Goal: Transaction & Acquisition: Purchase product/service

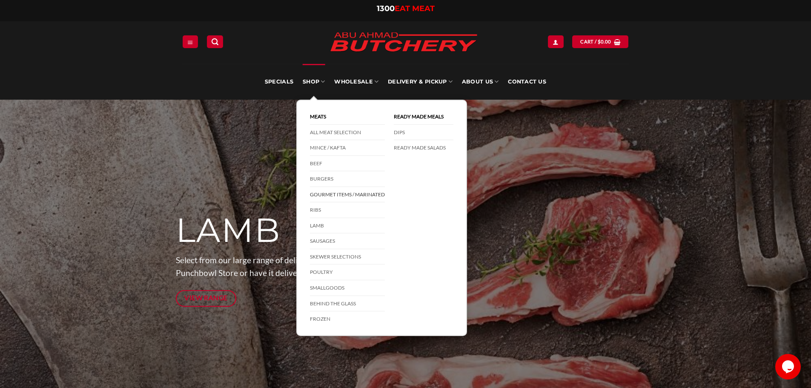
click at [356, 193] on link "Gourmet Items / Marinated" at bounding box center [347, 195] width 75 height 16
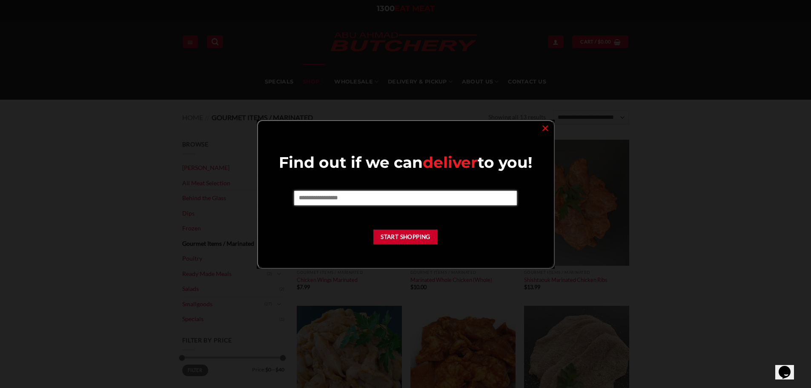
click at [356, 193] on input "text" at bounding box center [405, 198] width 223 height 14
type input "****"
drag, startPoint x: 393, startPoint y: 240, endPoint x: 399, endPoint y: 236, distance: 6.9
click at [394, 240] on button "Start Shopping" at bounding box center [405, 237] width 65 height 15
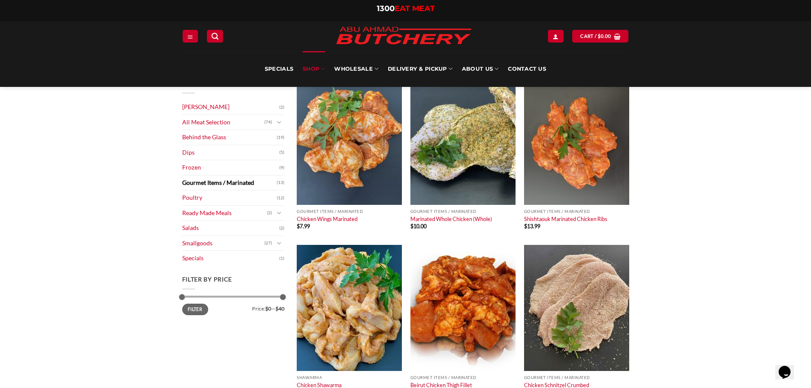
scroll to position [43, 0]
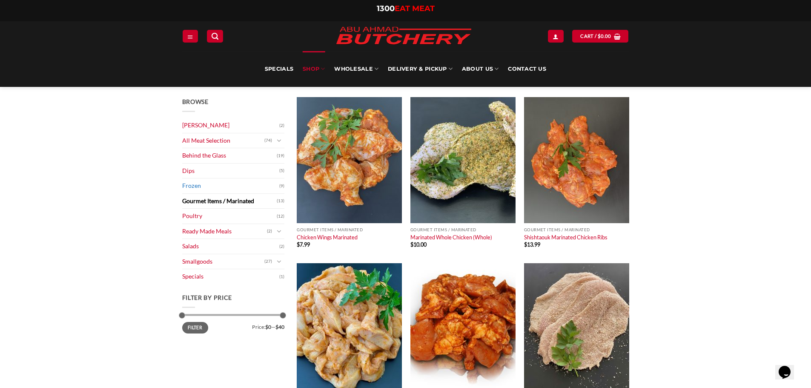
click at [255, 189] on link "Frozen" at bounding box center [230, 185] width 97 height 15
